Goal: Obtain resource: Download file/media

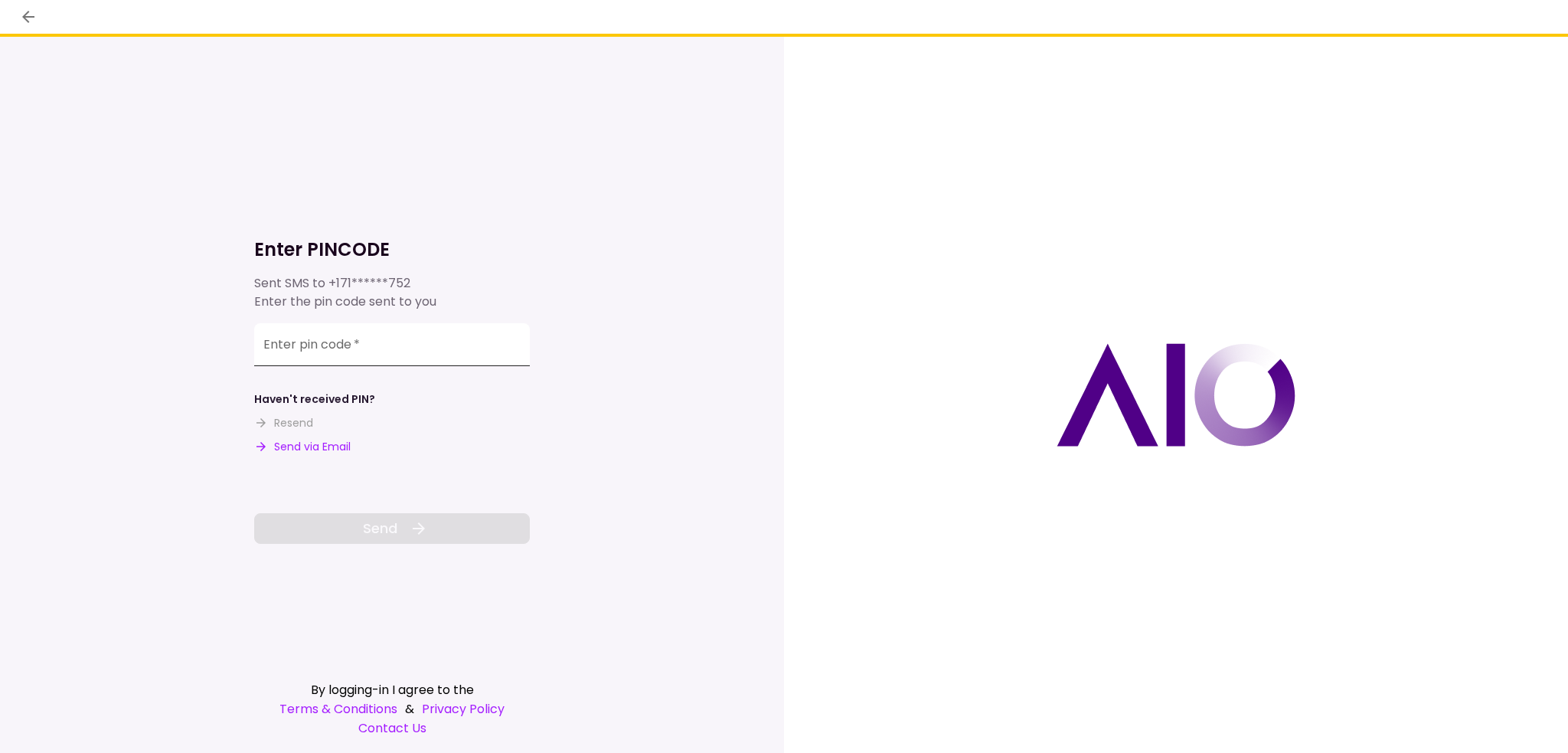
click at [301, 352] on input "Enter pin code   *" at bounding box center [392, 345] width 276 height 43
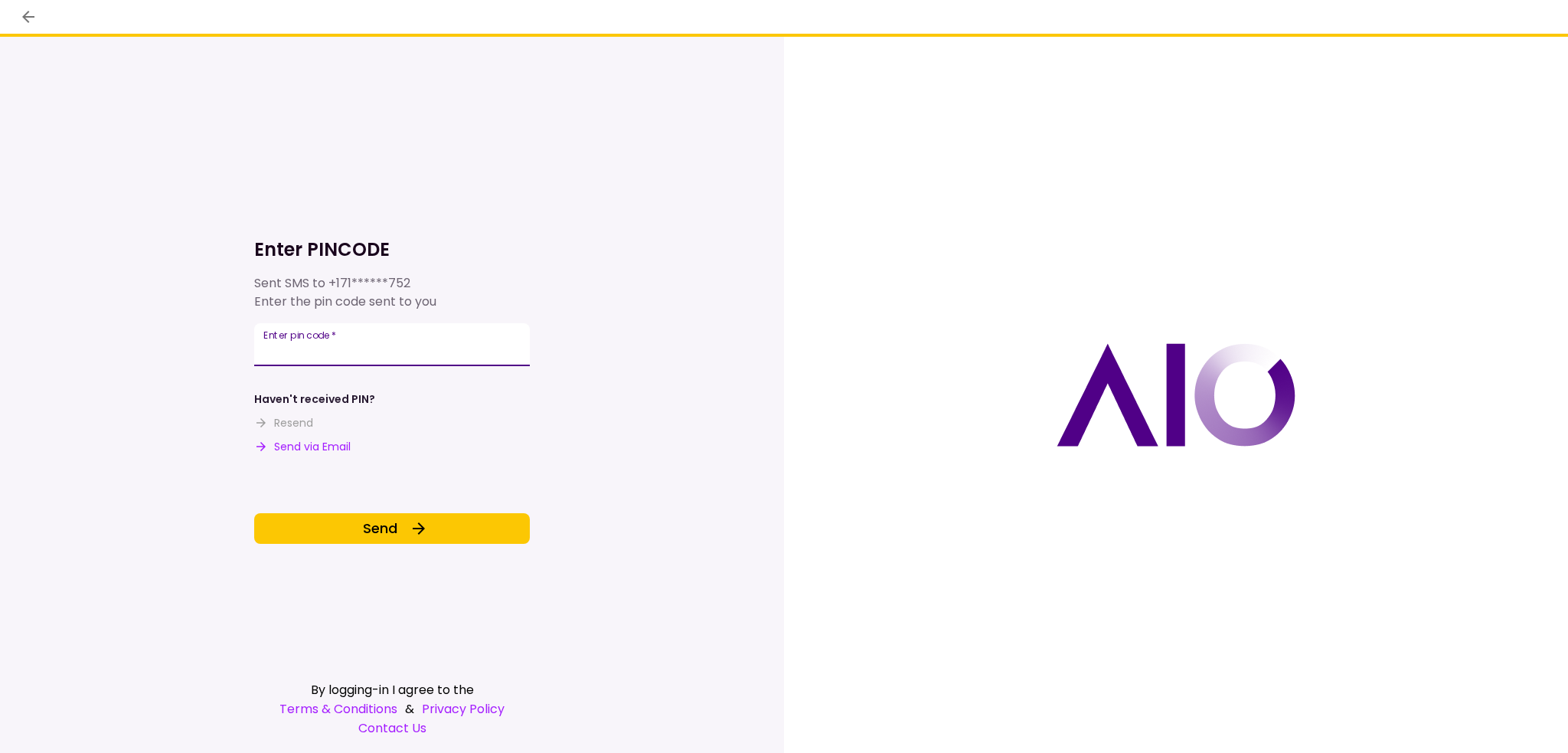
type input "******"
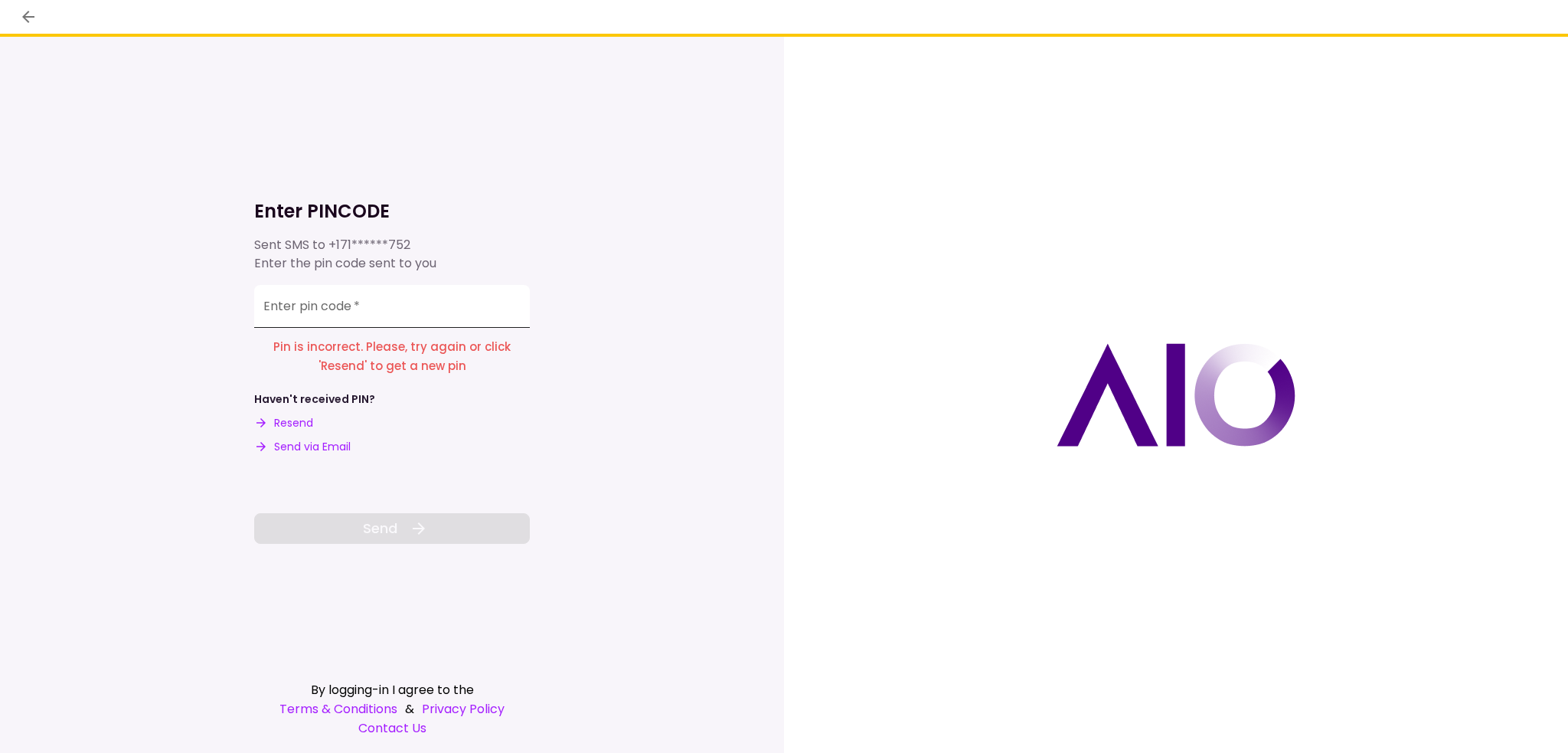
click at [276, 303] on div "Enter pin code   *" at bounding box center [392, 307] width 276 height 43
type input "******"
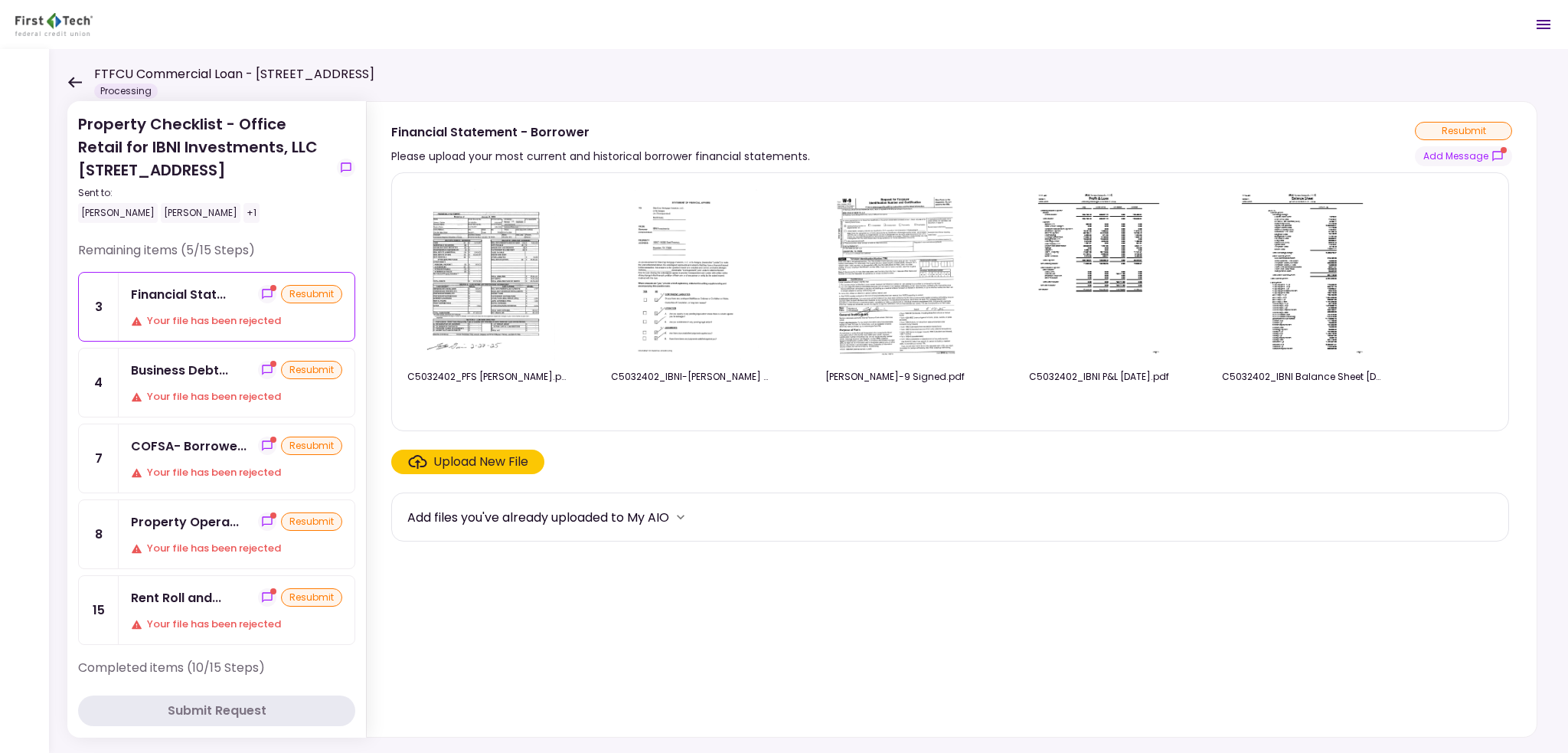
click at [77, 80] on icon at bounding box center [75, 83] width 15 height 12
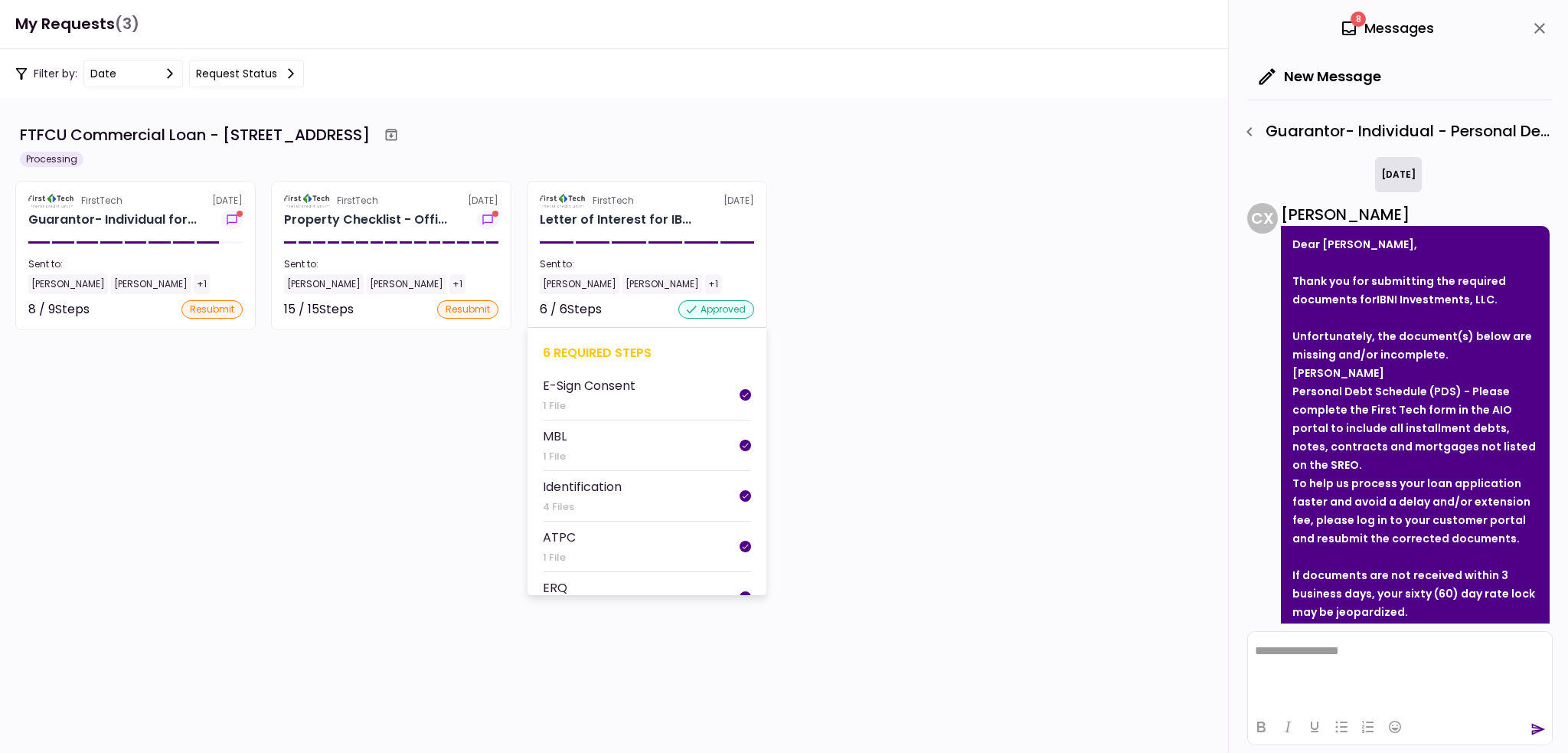
scroll to position [141, 0]
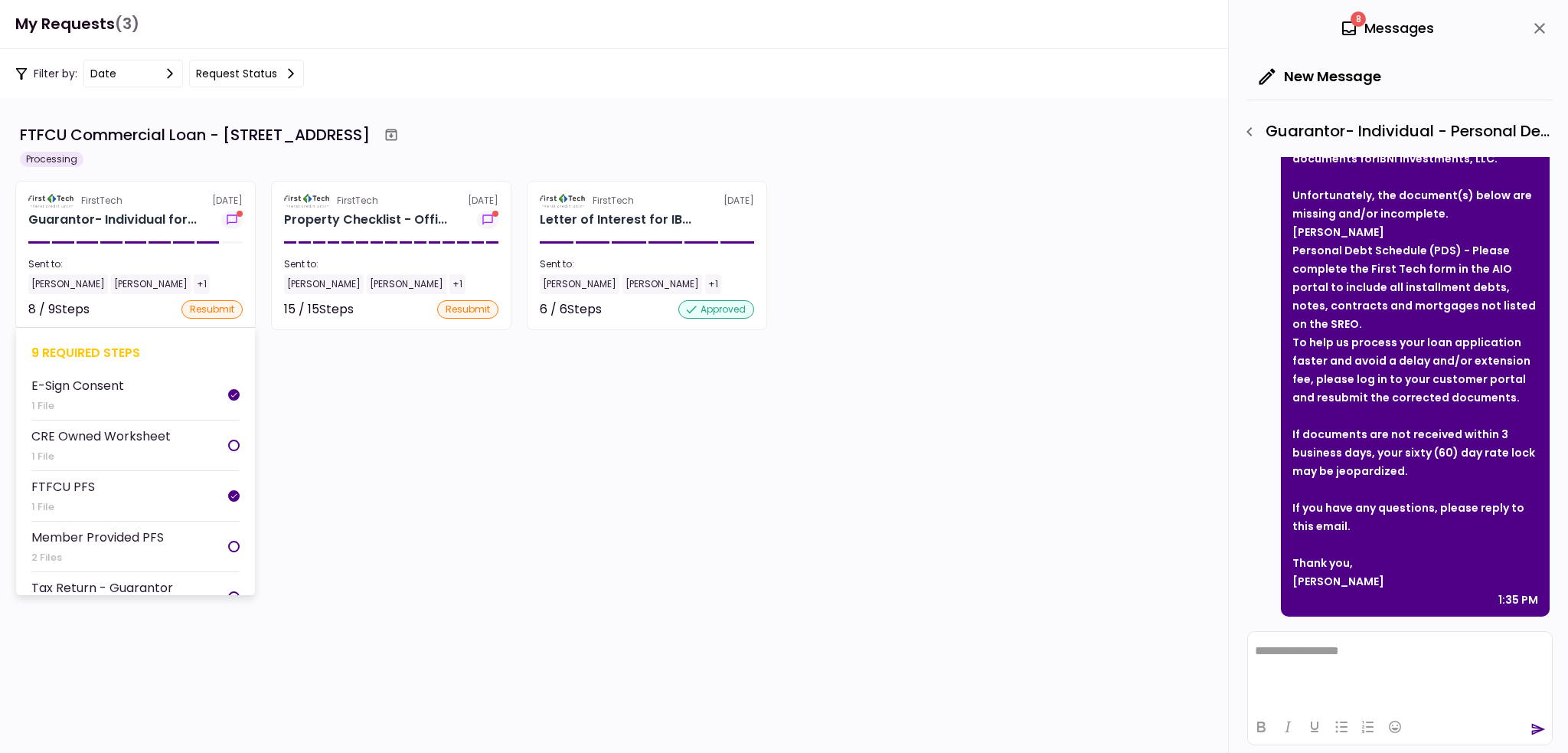
click at [131, 247] on section "FirstTech [DATE] Guarantor- Individual for... Sent to: [PERSON_NAME] [PERSON_NA…" at bounding box center [135, 255] width 240 height 150
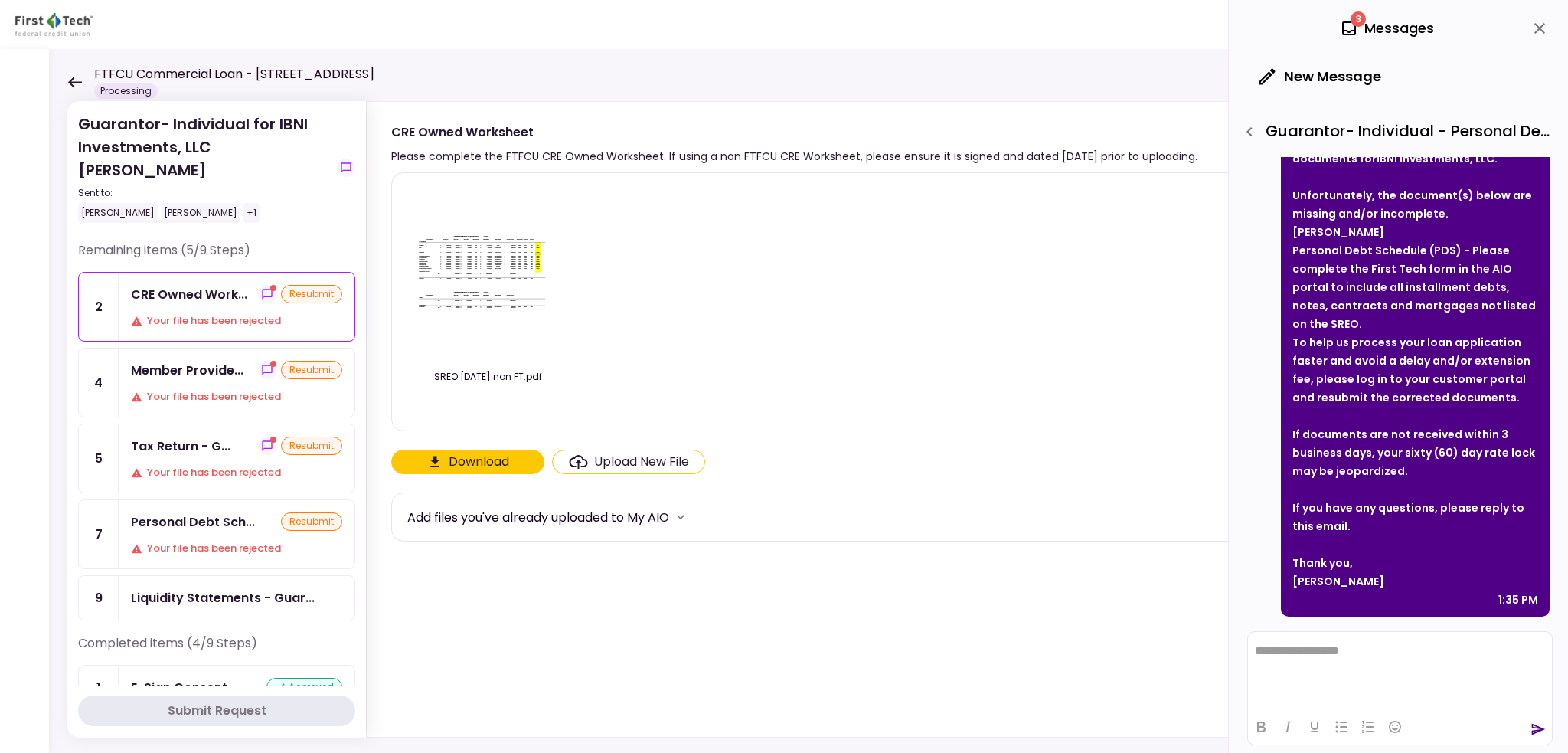
click at [68, 82] on icon at bounding box center [74, 82] width 14 height 11
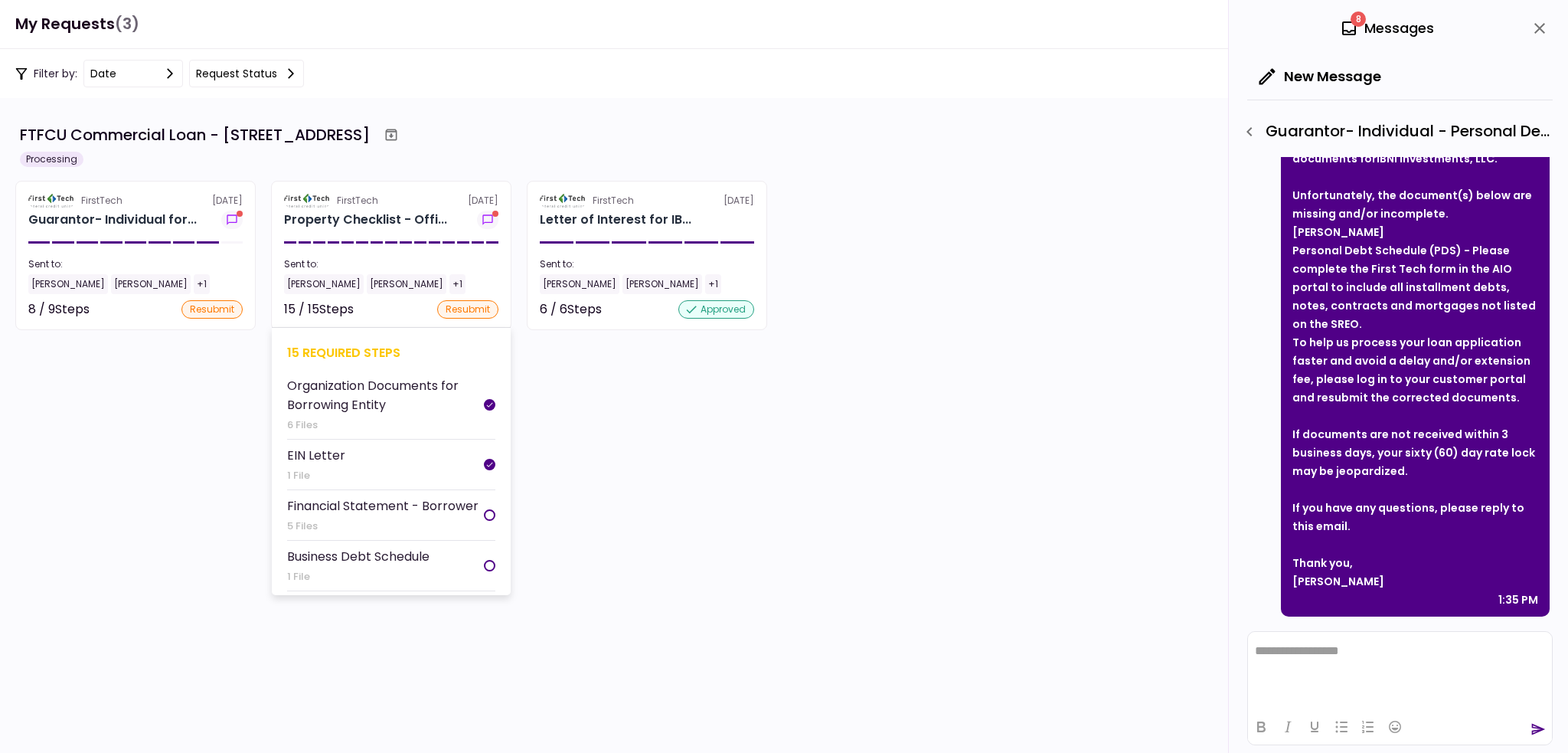
click at [364, 238] on section "FirstTech [DATE] Property Checklist - Offi... Sent to: [PERSON_NAME] [PERSON_NA…" at bounding box center [391, 255] width 240 height 150
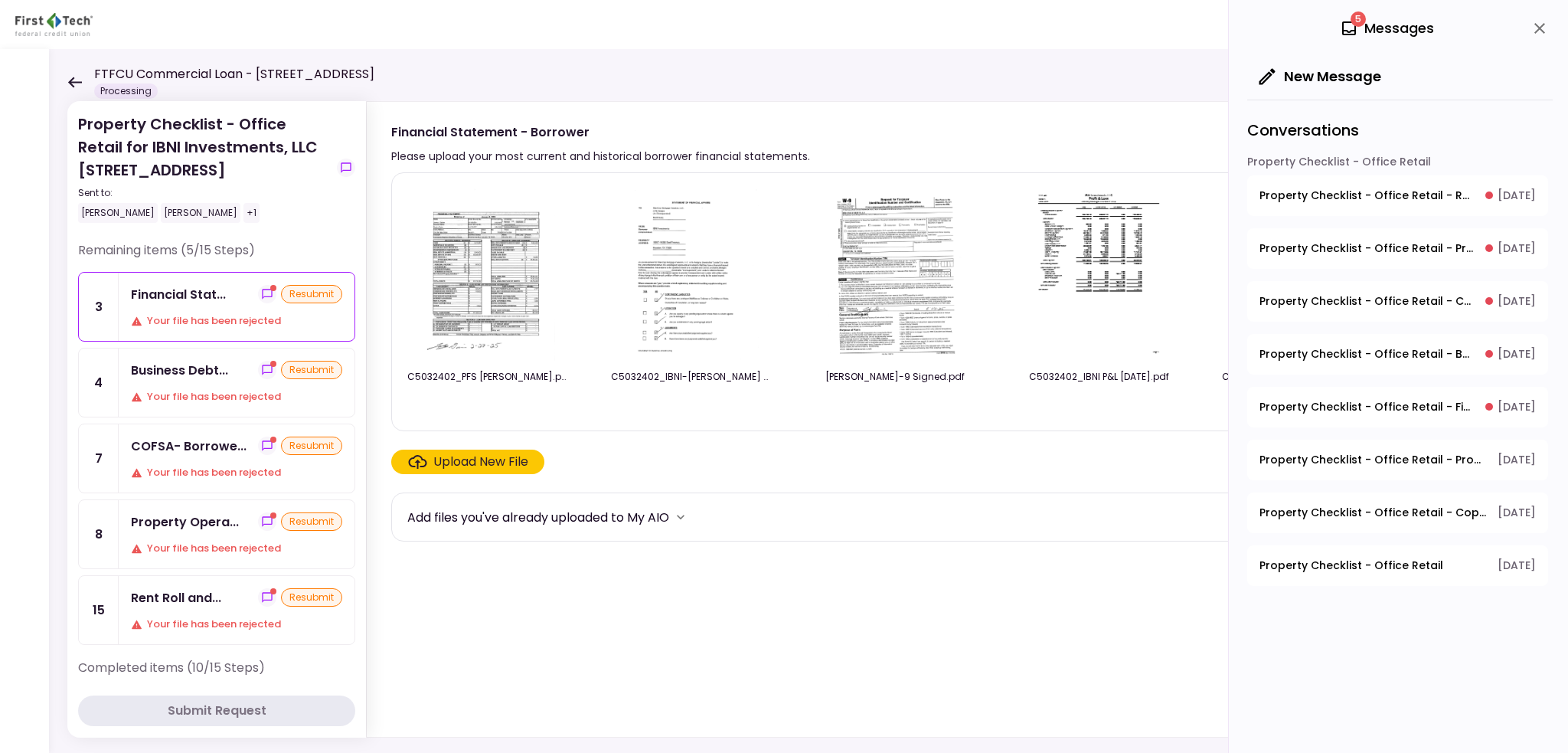
click at [72, 80] on icon at bounding box center [75, 83] width 15 height 12
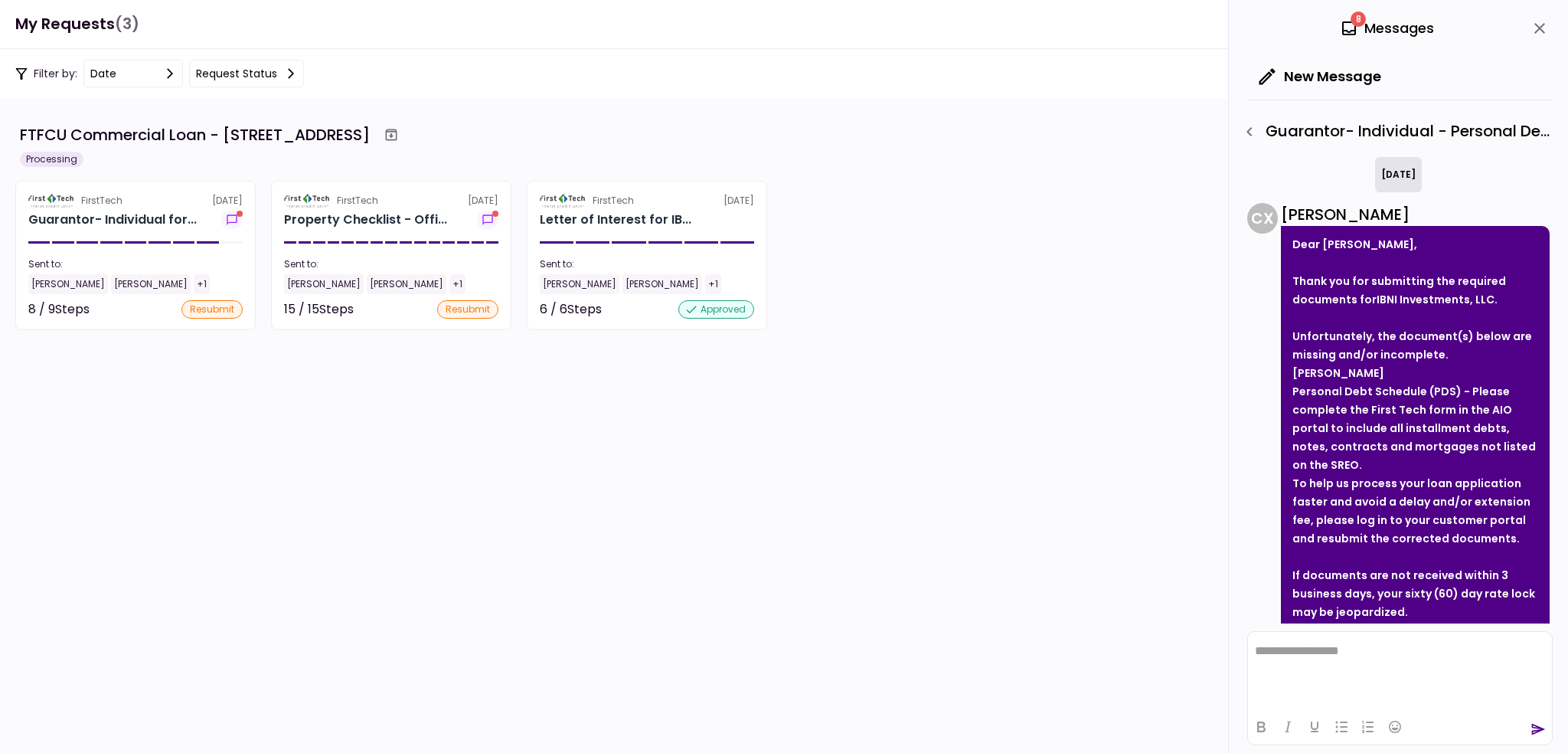
scroll to position [141, 0]
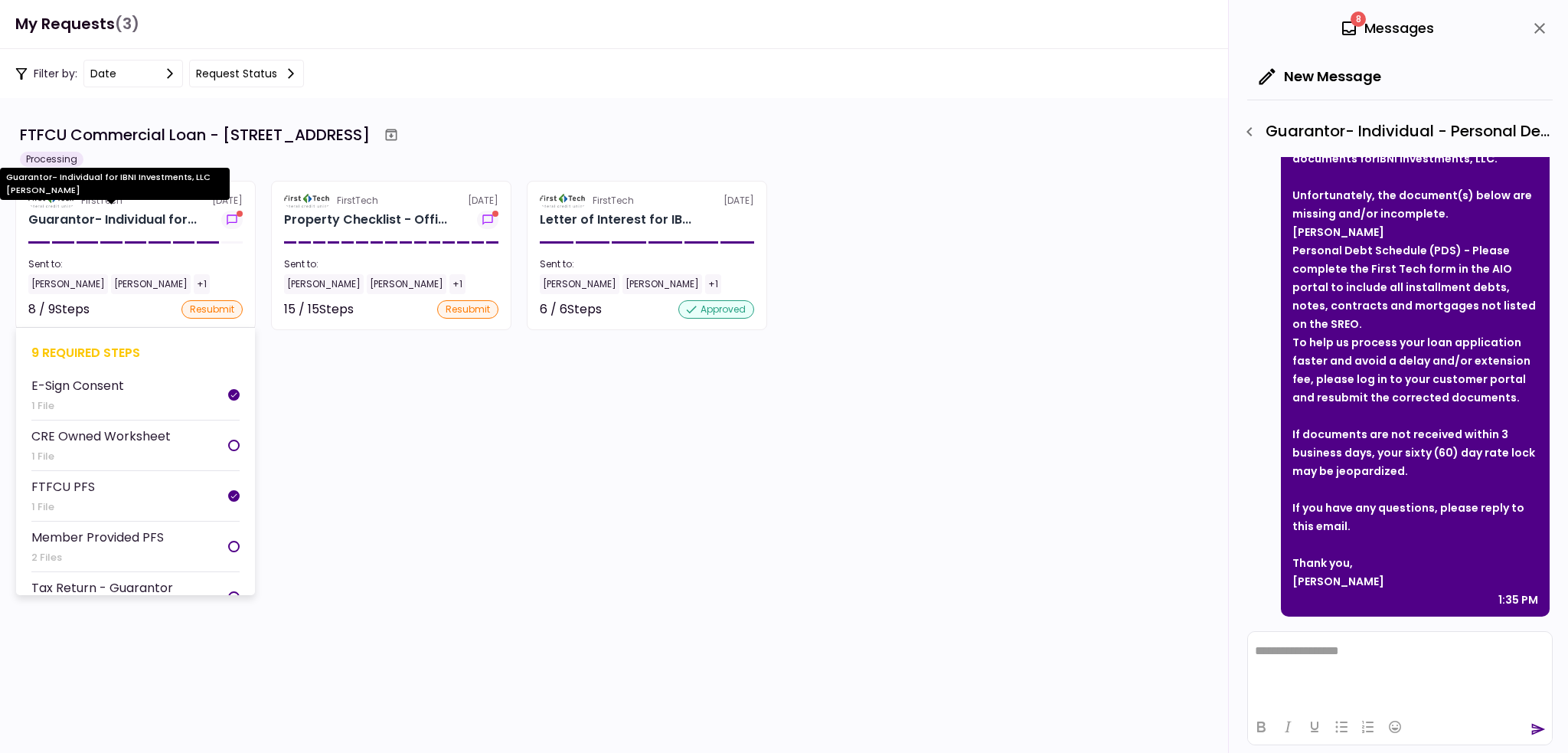
click at [150, 226] on div "Guarantor- Individual for..." at bounding box center [112, 220] width 169 height 18
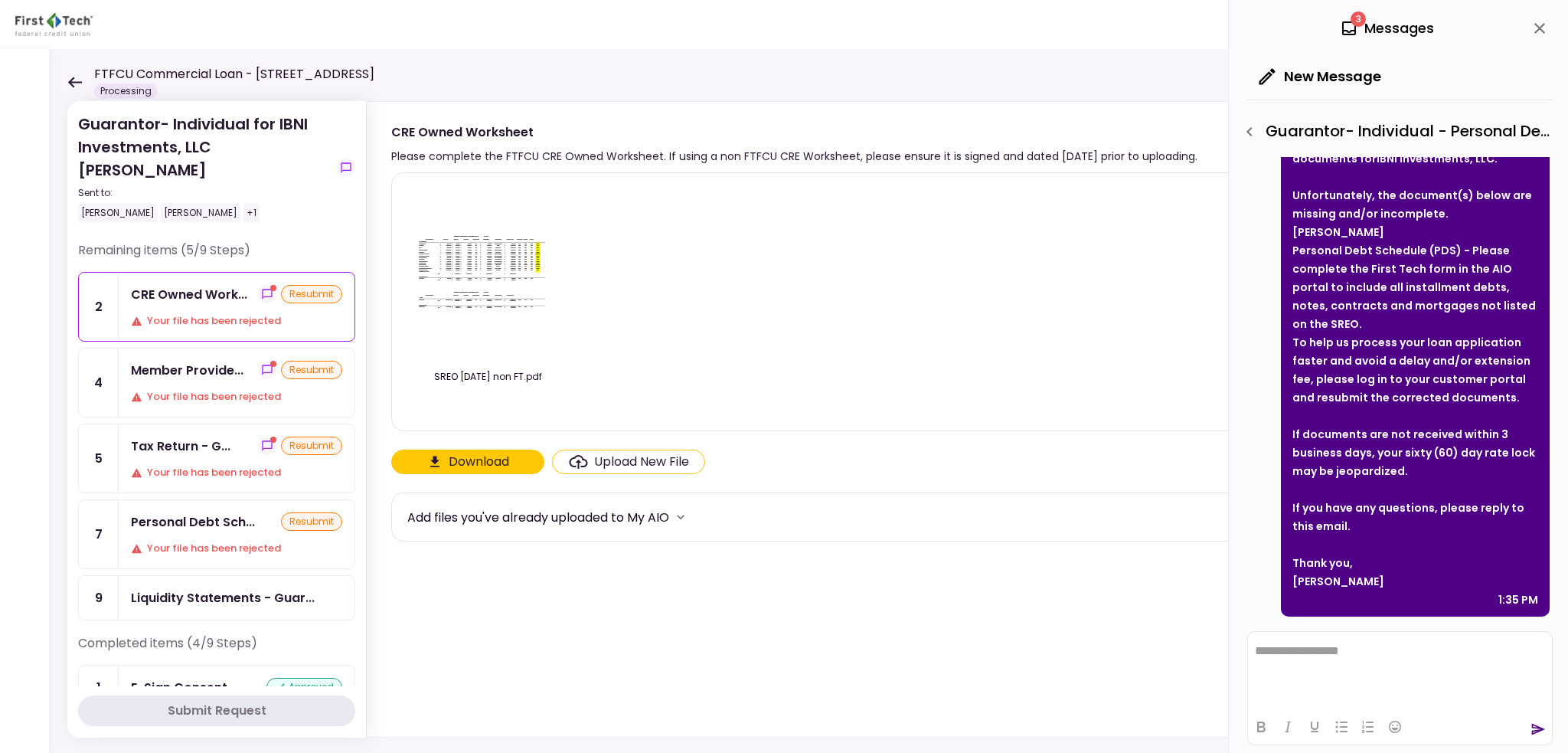
click at [74, 79] on icon at bounding box center [75, 83] width 15 height 12
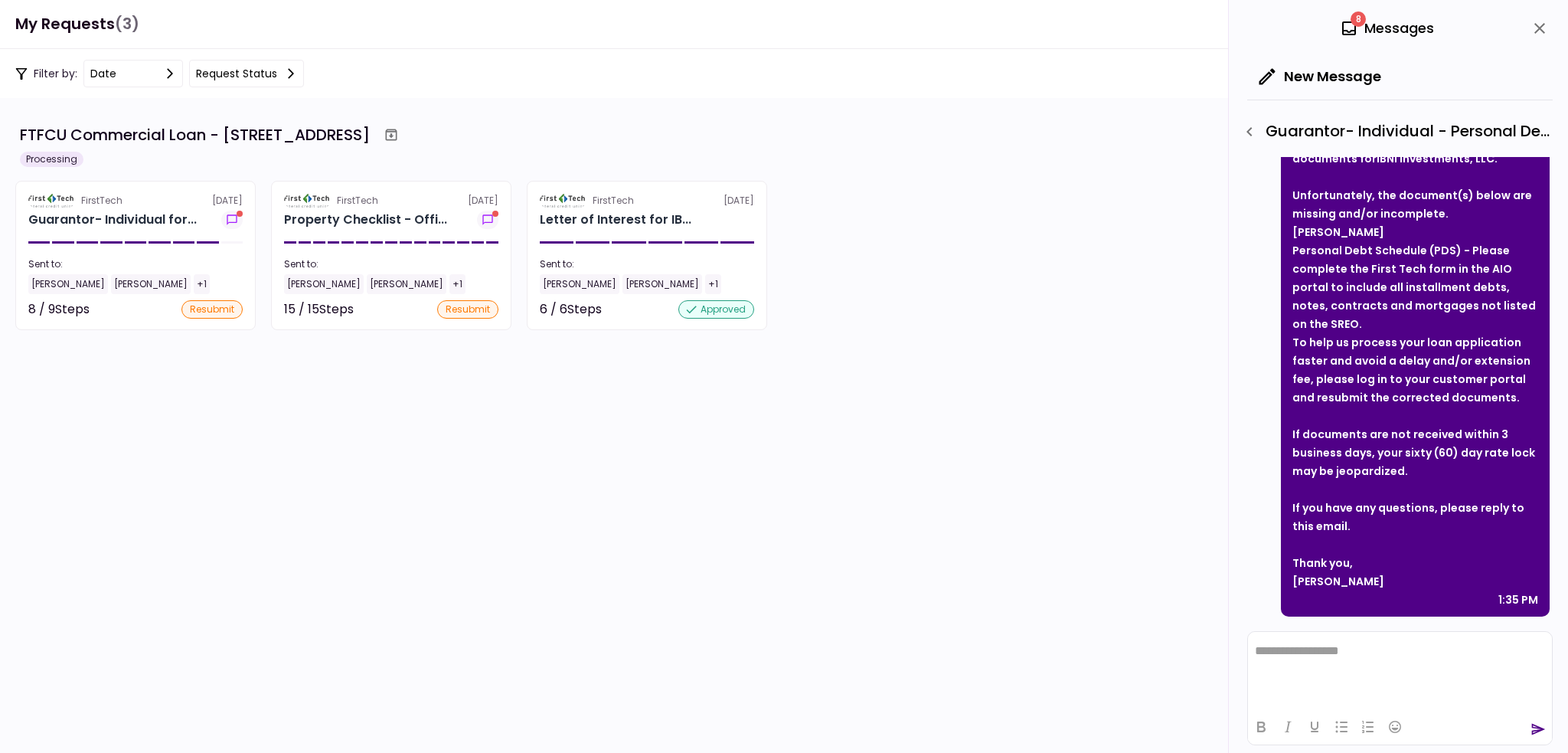
click at [1348, 26] on icon at bounding box center [1349, 28] width 18 height 18
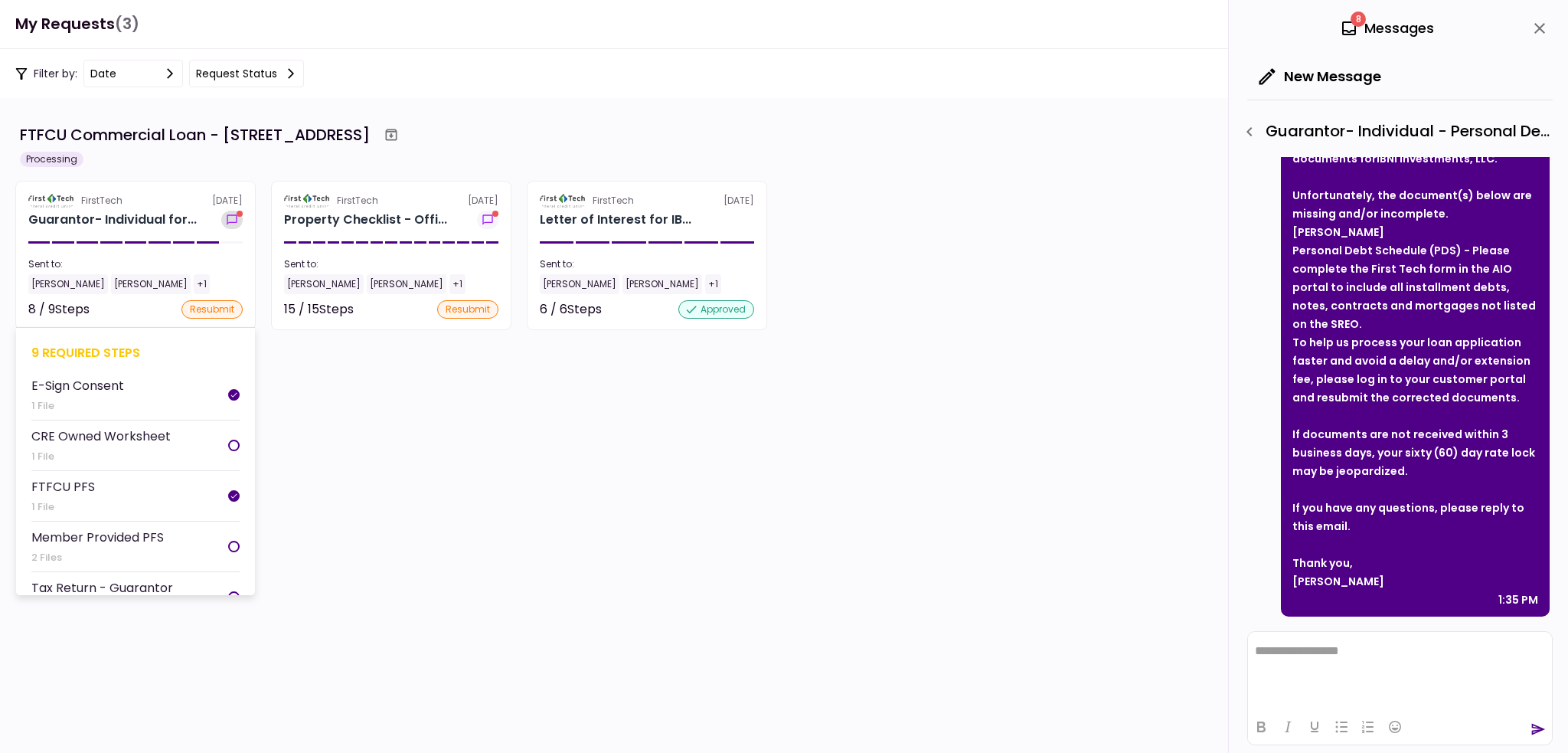
click at [230, 214] on icon "show-messages" at bounding box center [232, 220] width 16 height 12
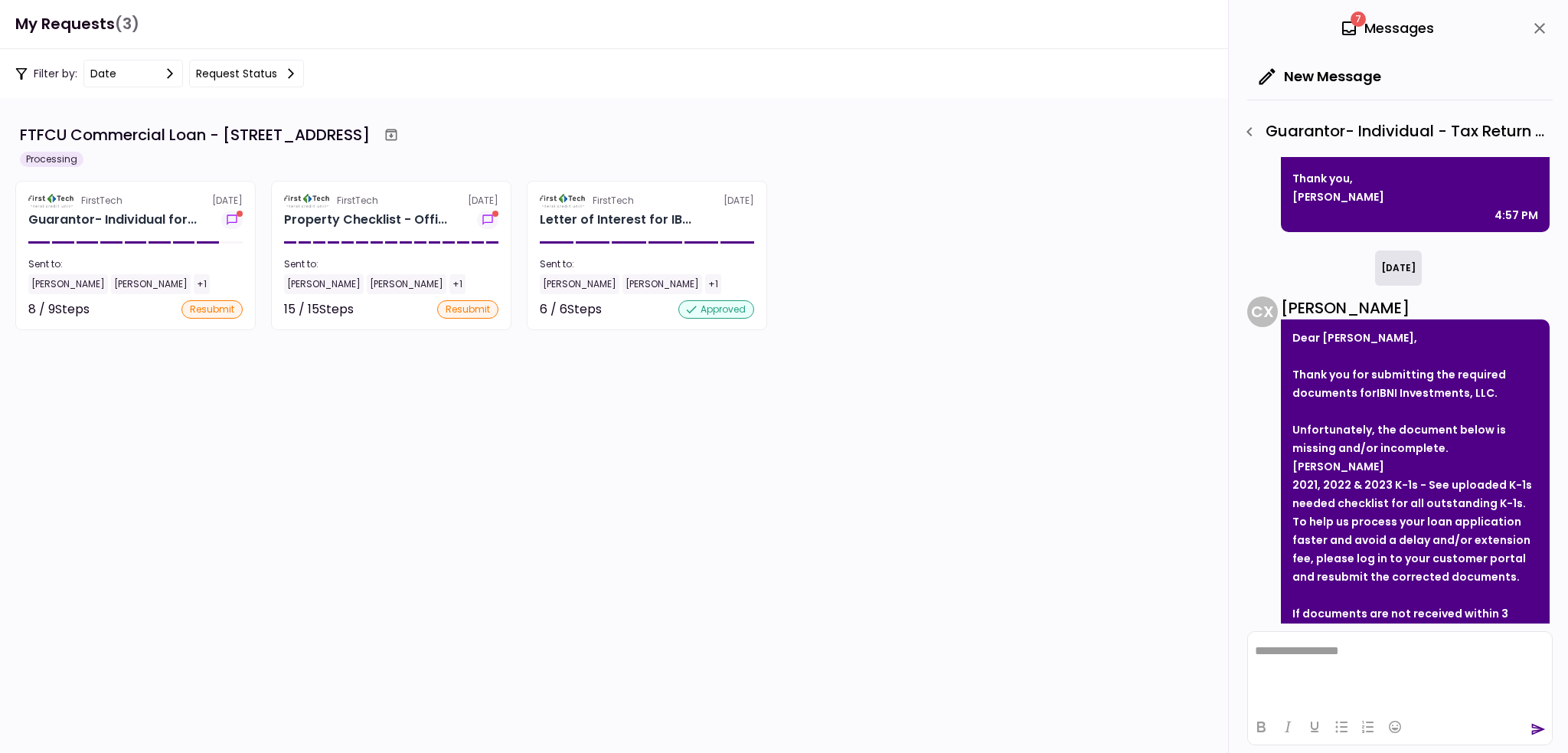
scroll to position [668, 0]
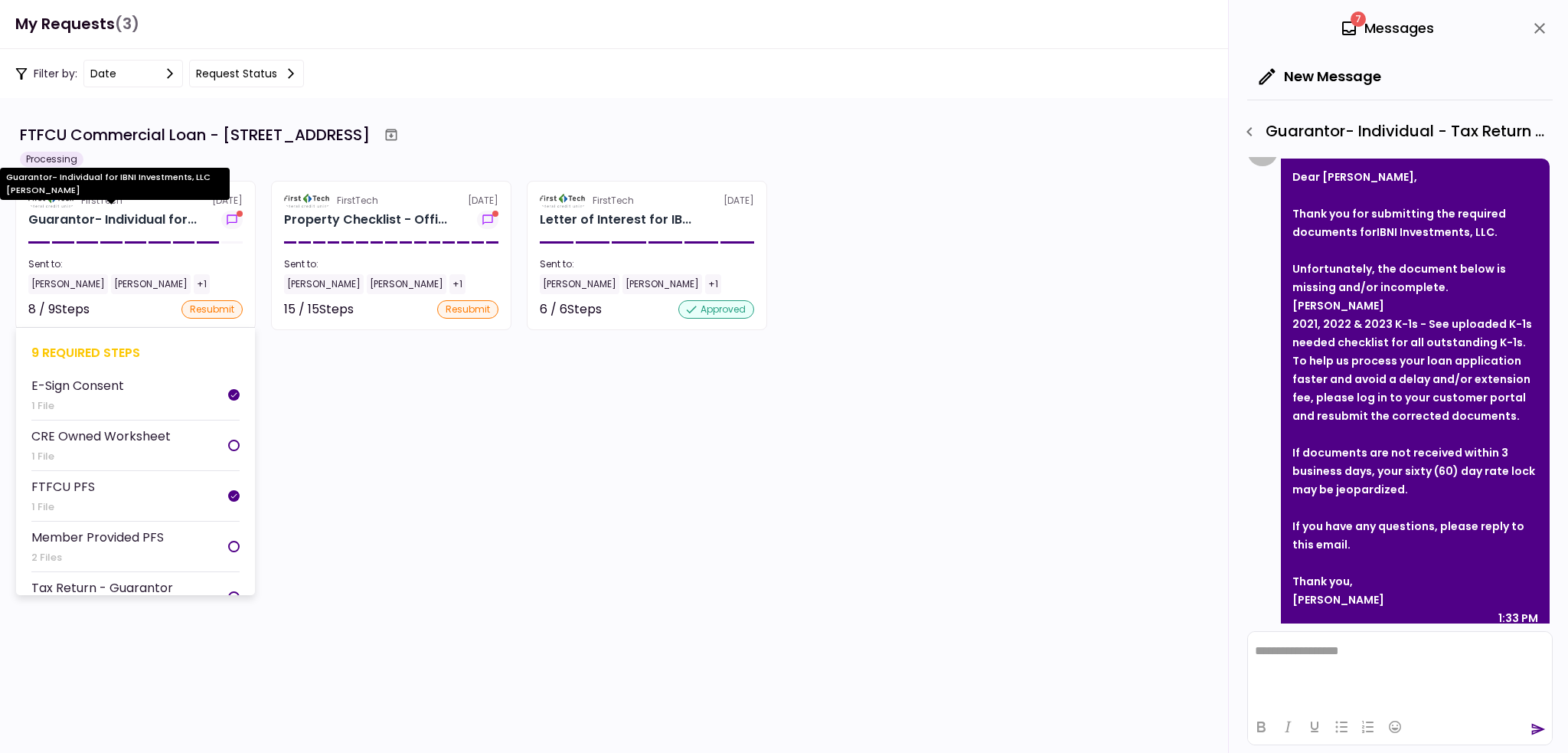
click at [121, 217] on div "Guarantor- Individual for..." at bounding box center [112, 220] width 169 height 18
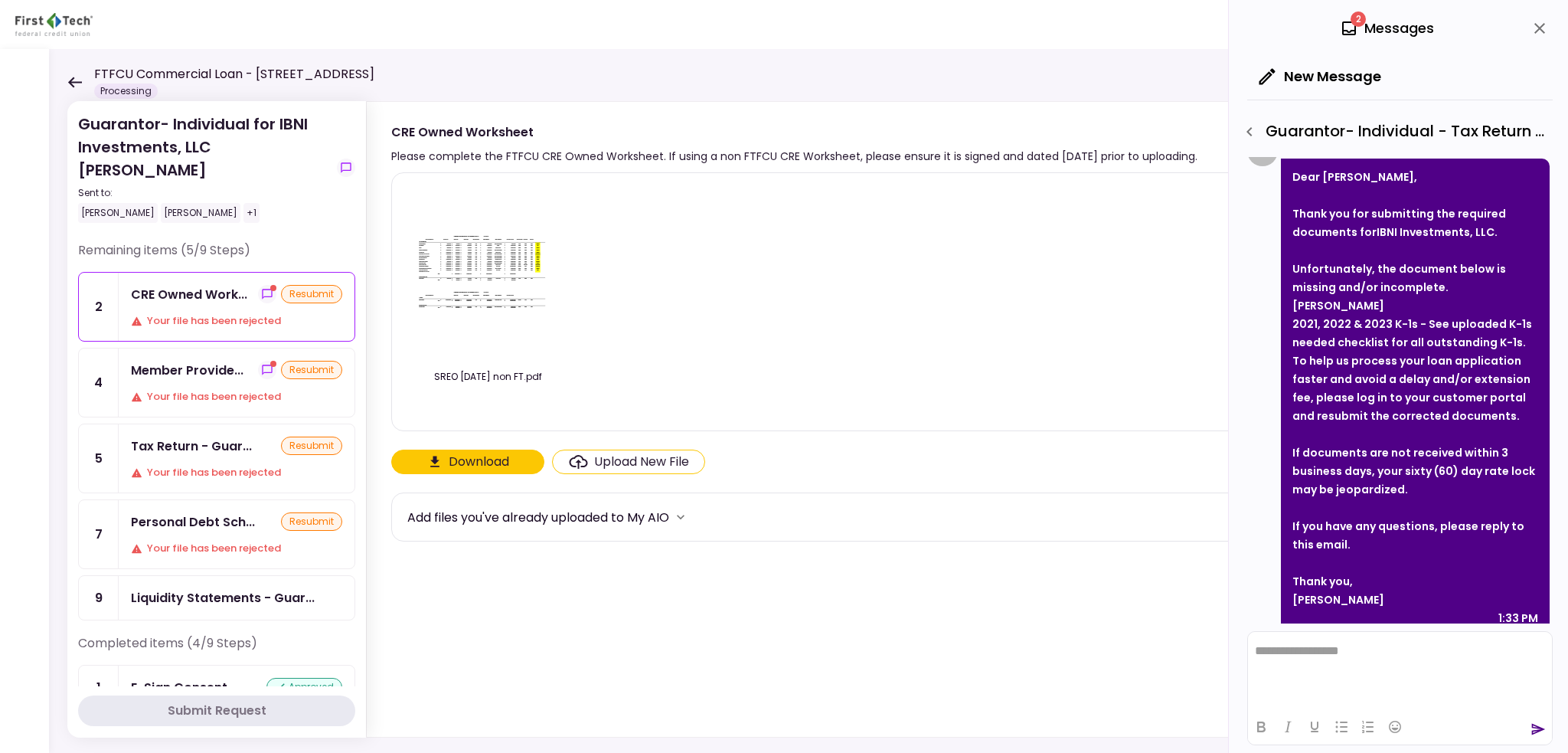
click at [229, 389] on div "Your file has been rejected" at bounding box center [236, 397] width 211 height 16
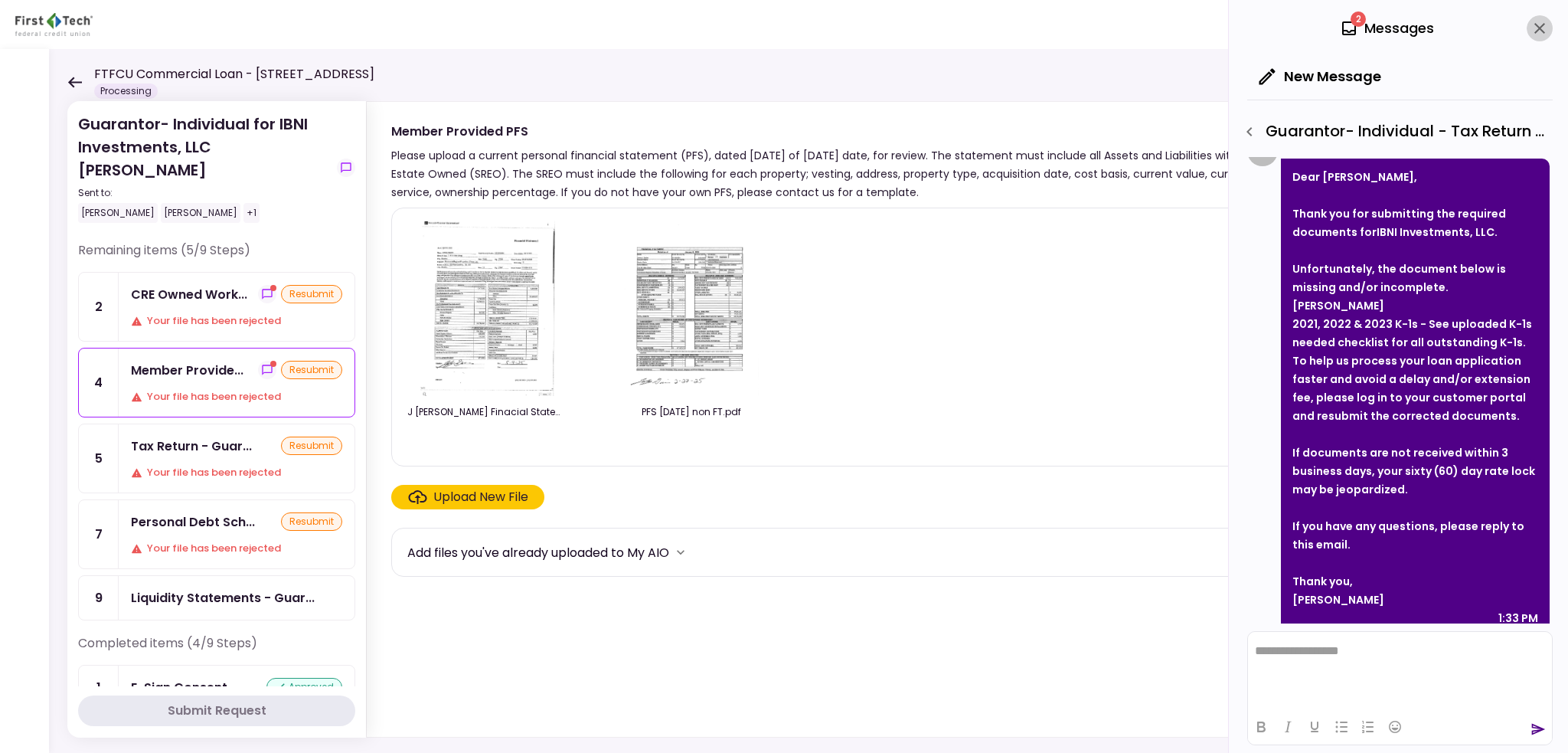
click at [1538, 24] on icon "close" at bounding box center [1540, 28] width 18 height 18
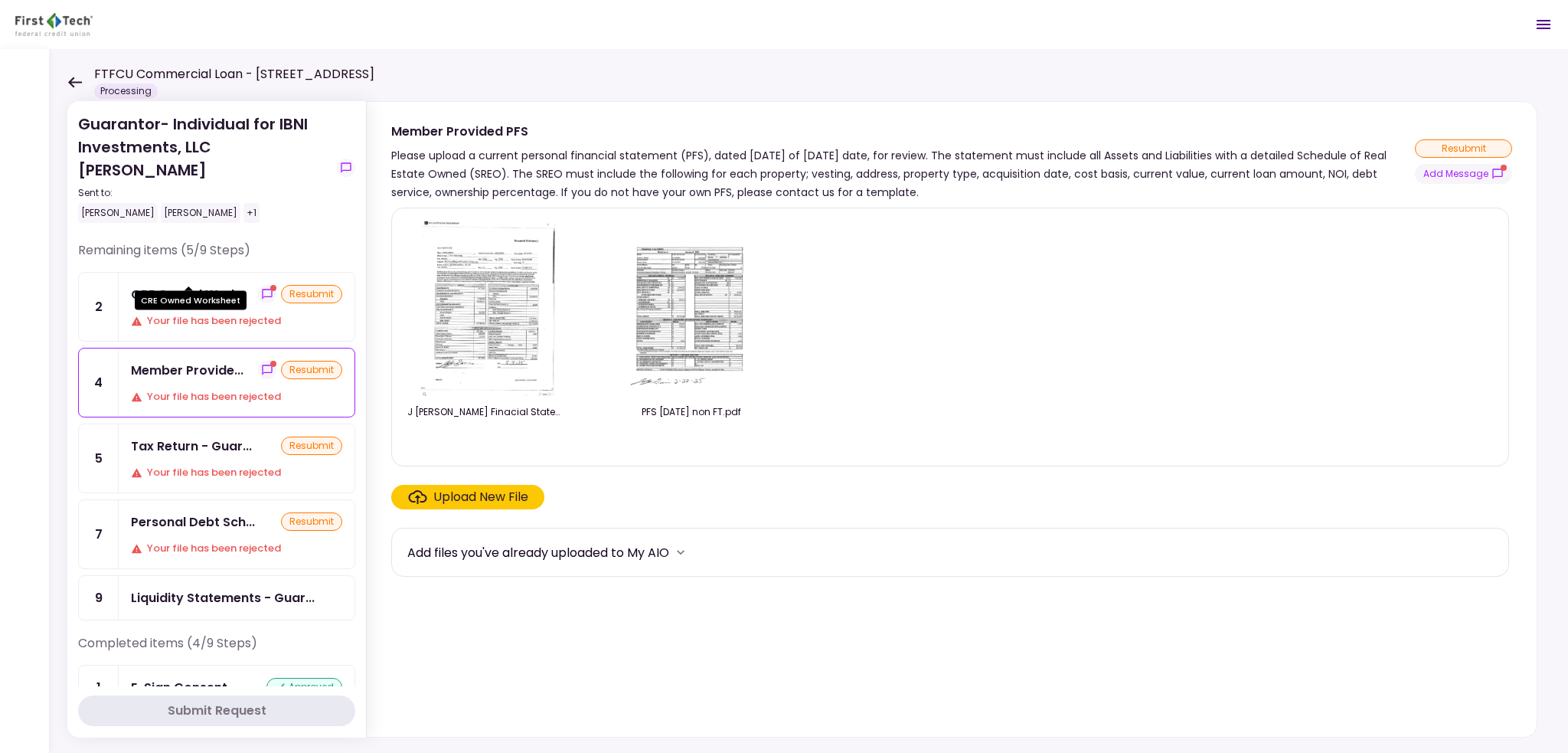
click at [221, 285] on div "CRE Owned Work..." at bounding box center [188, 294] width 116 height 19
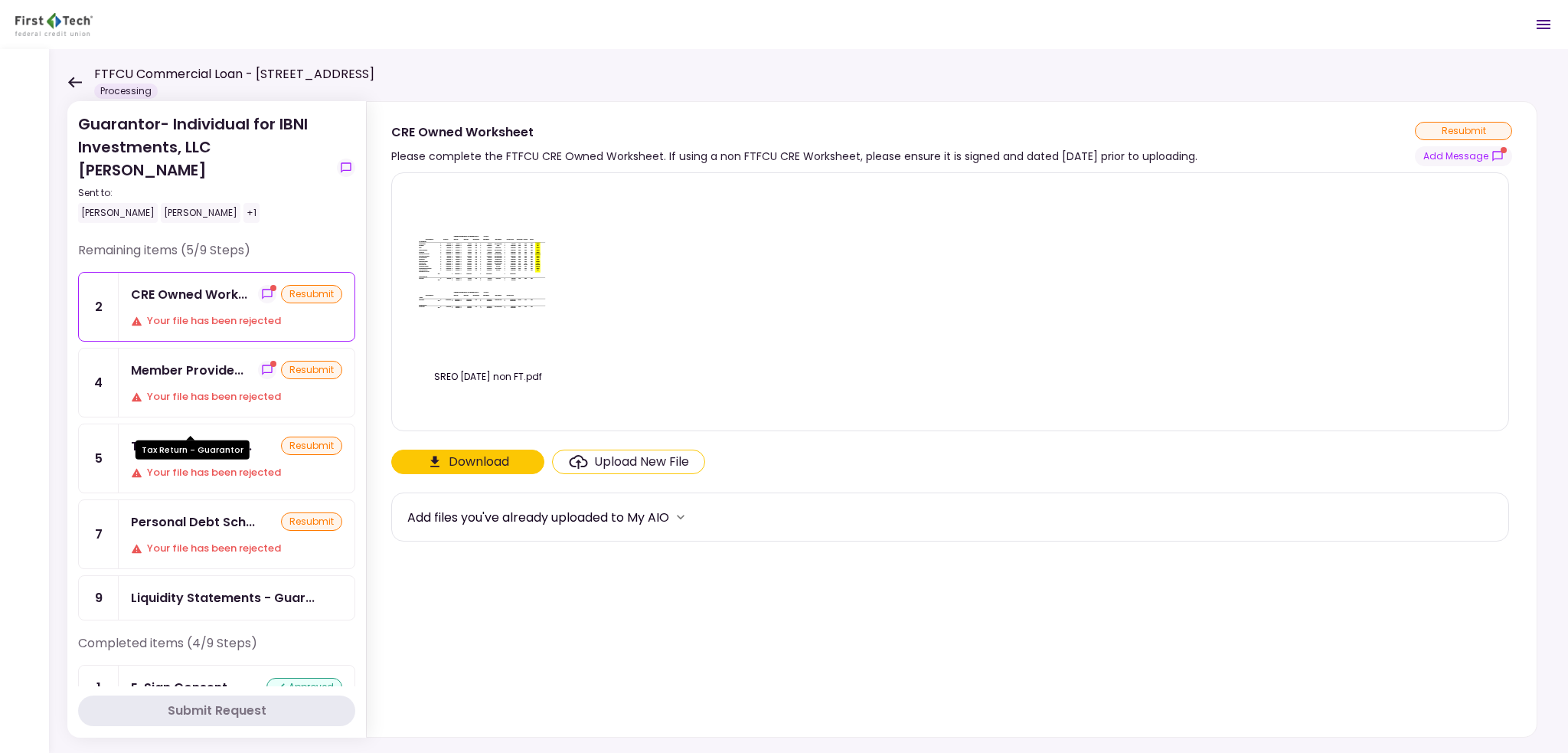
click at [236, 431] on div "Tax Return - Guarantor" at bounding box center [192, 445] width 114 height 30
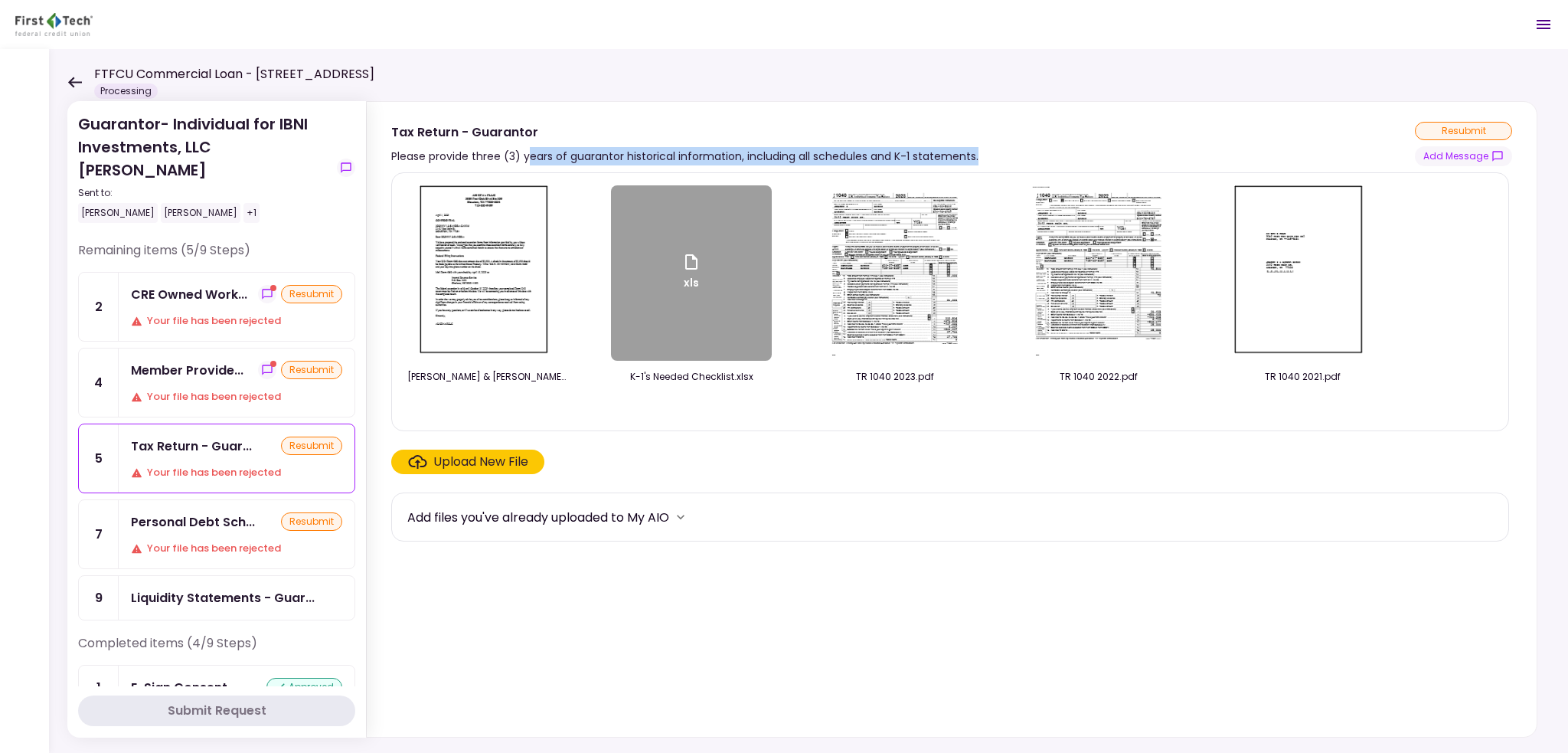
drag, startPoint x: 527, startPoint y: 152, endPoint x: 976, endPoint y: 146, distance: 449.0
click at [976, 146] on div "Tax Return - Guarantor Please provide three (3) years of guarantor historical i…" at bounding box center [952, 144] width 1121 height 45
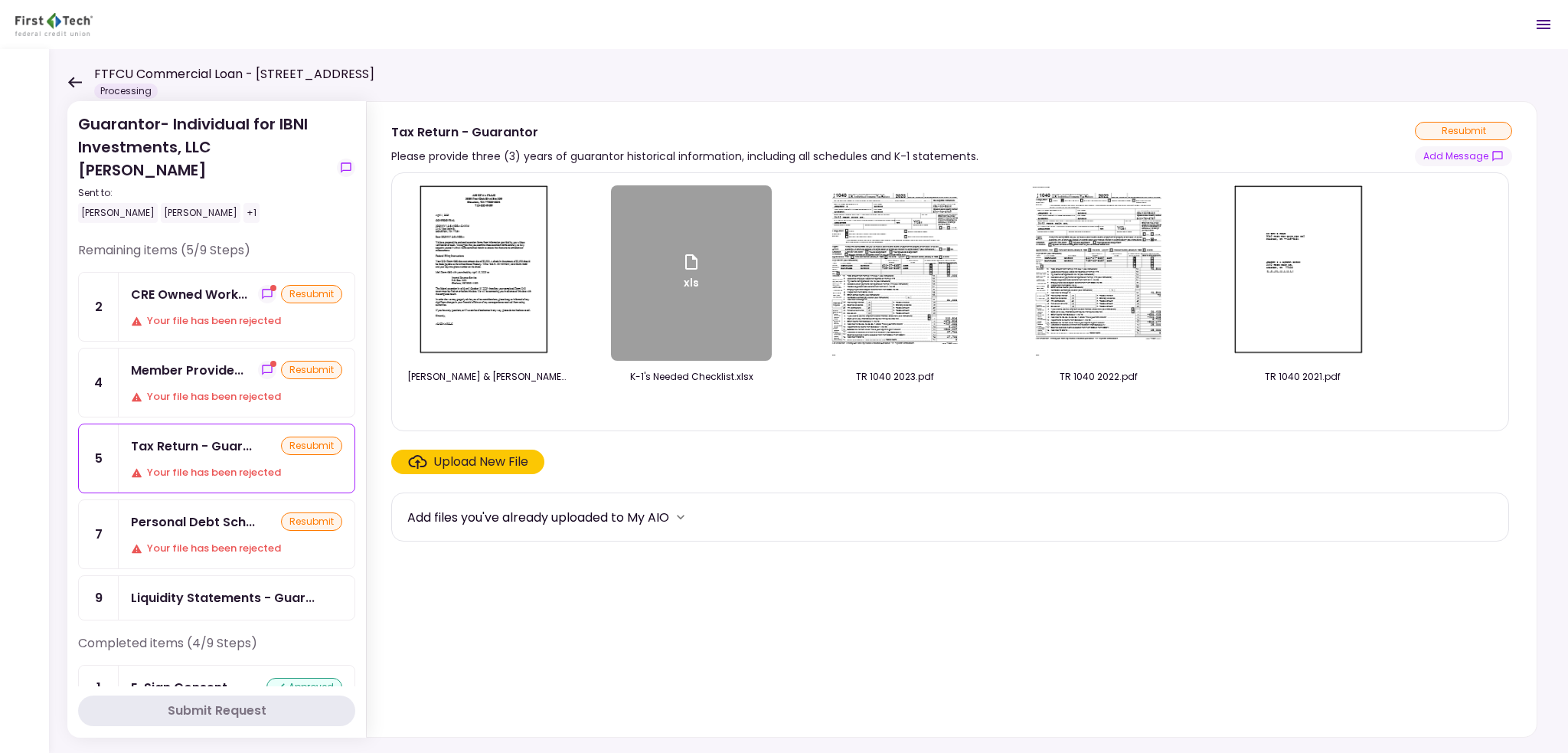
click at [729, 330] on div "xls" at bounding box center [691, 273] width 161 height 175
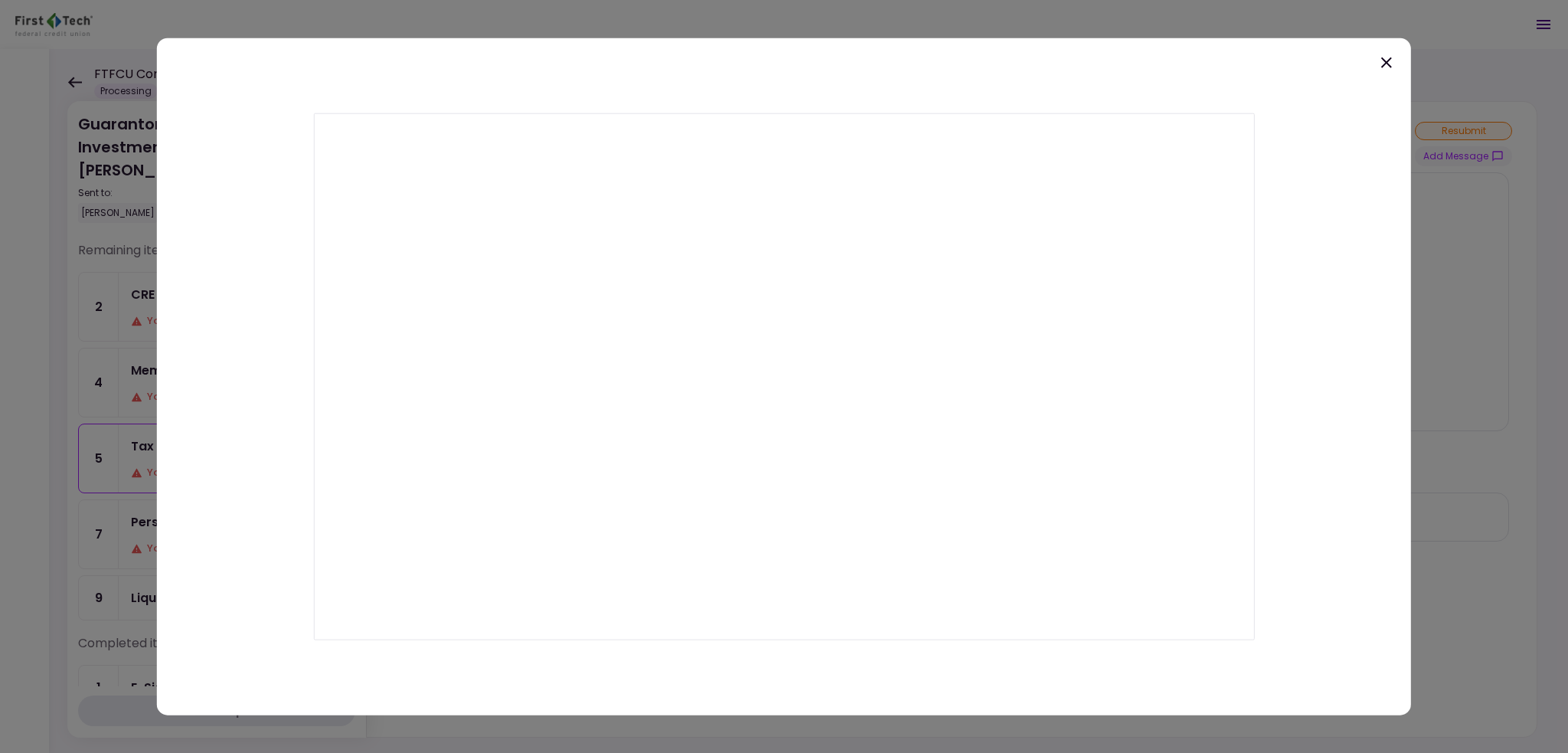
click at [1386, 63] on icon at bounding box center [1386, 62] width 11 height 11
